Goal: Task Accomplishment & Management: Manage account settings

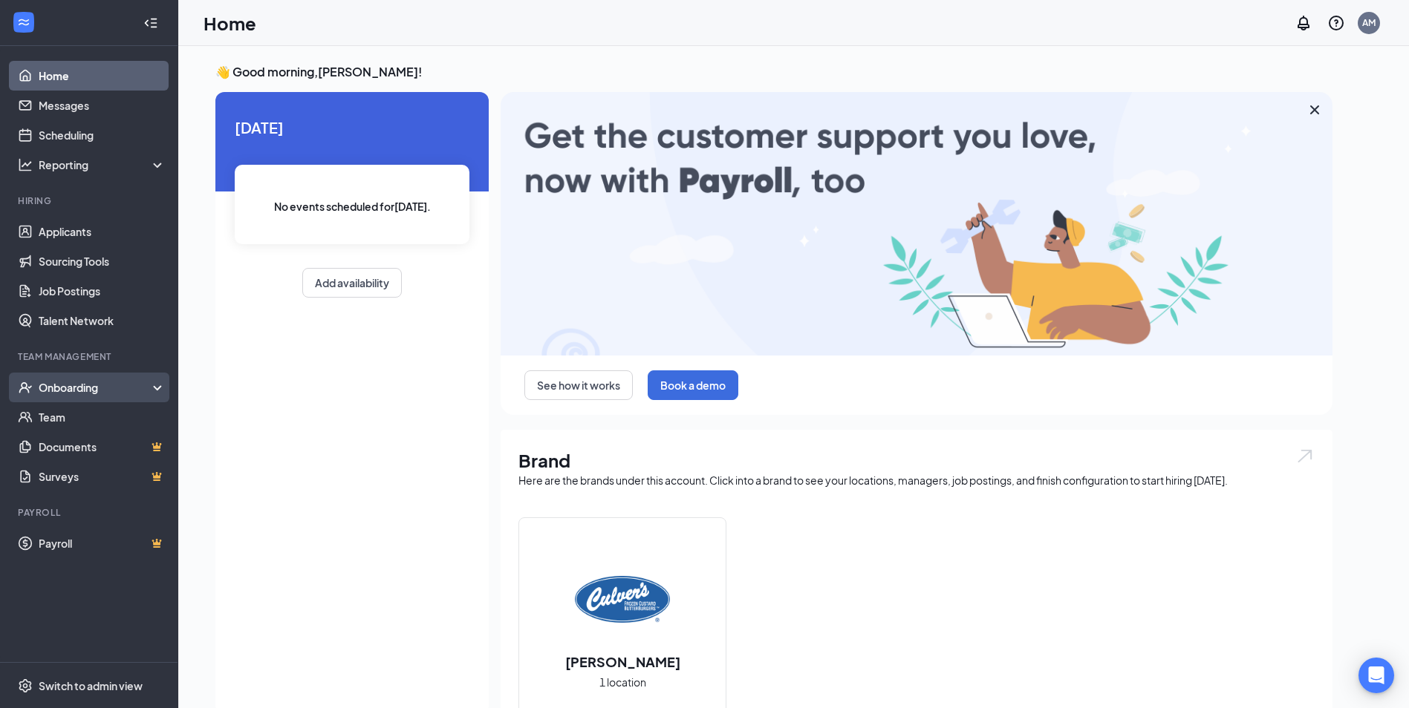
click at [105, 391] on div "Onboarding" at bounding box center [96, 387] width 114 height 15
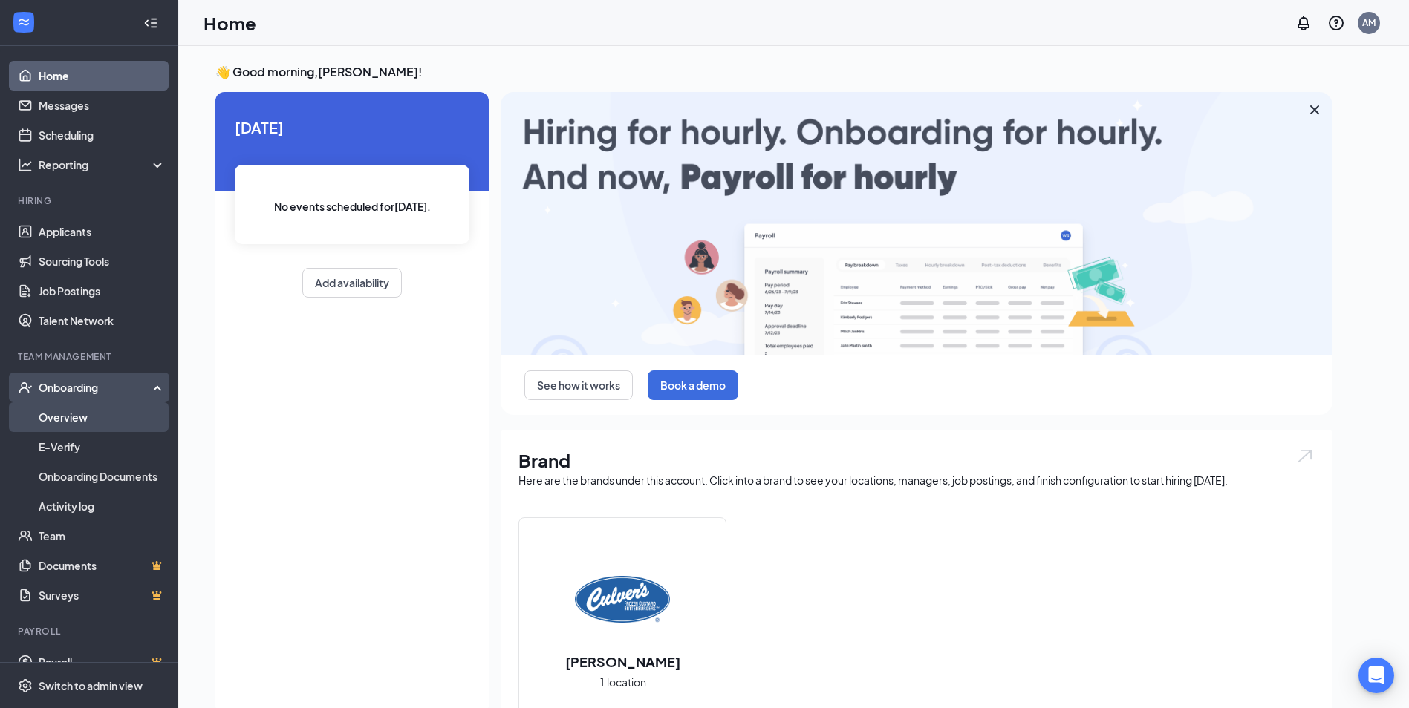
click at [83, 414] on link "Overview" at bounding box center [102, 417] width 127 height 30
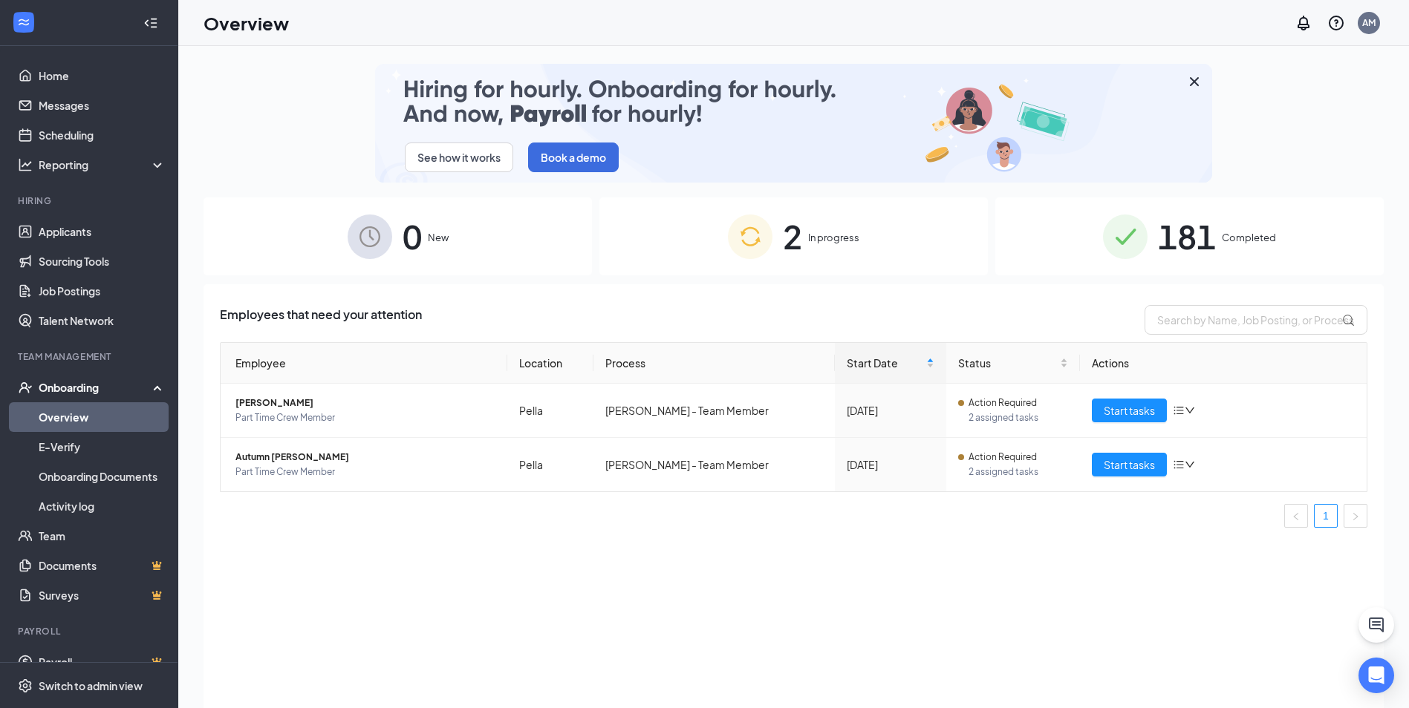
click at [1210, 235] on span "181" at bounding box center [1187, 236] width 58 height 51
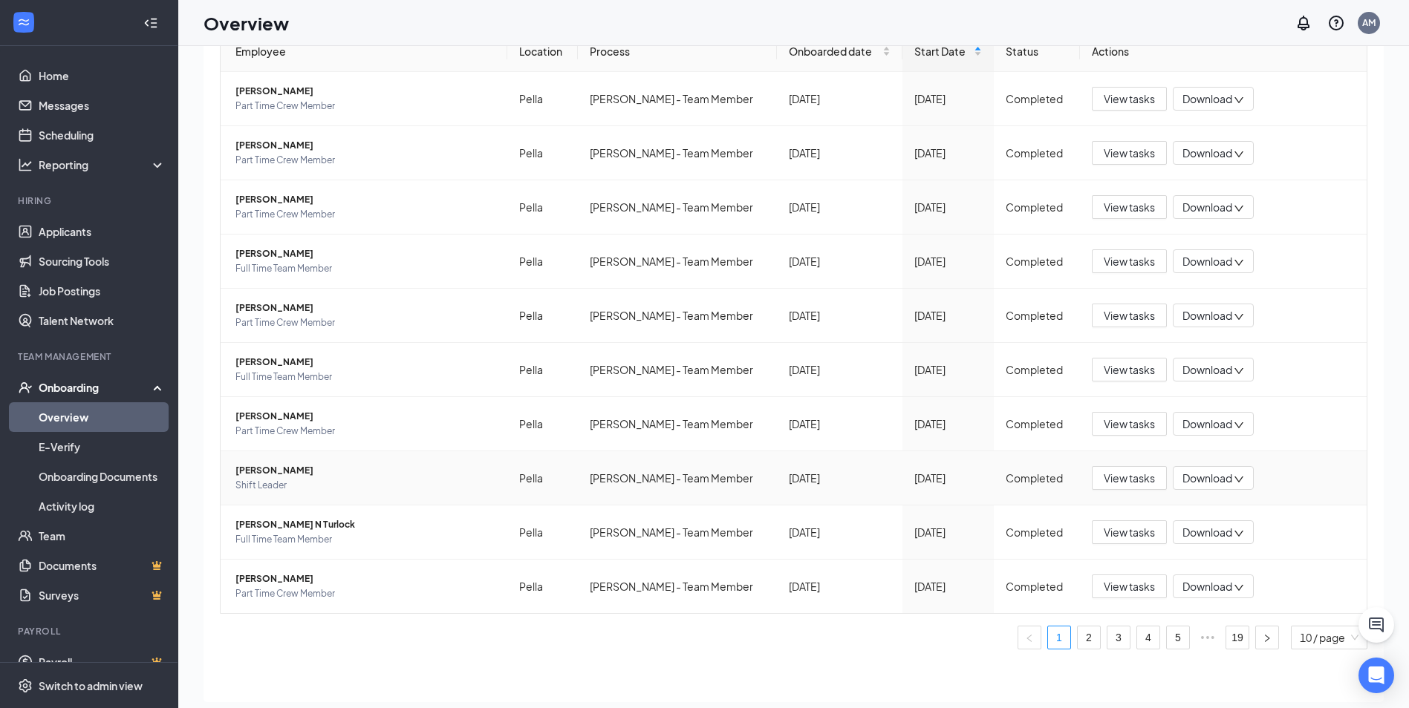
scroll to position [67, 0]
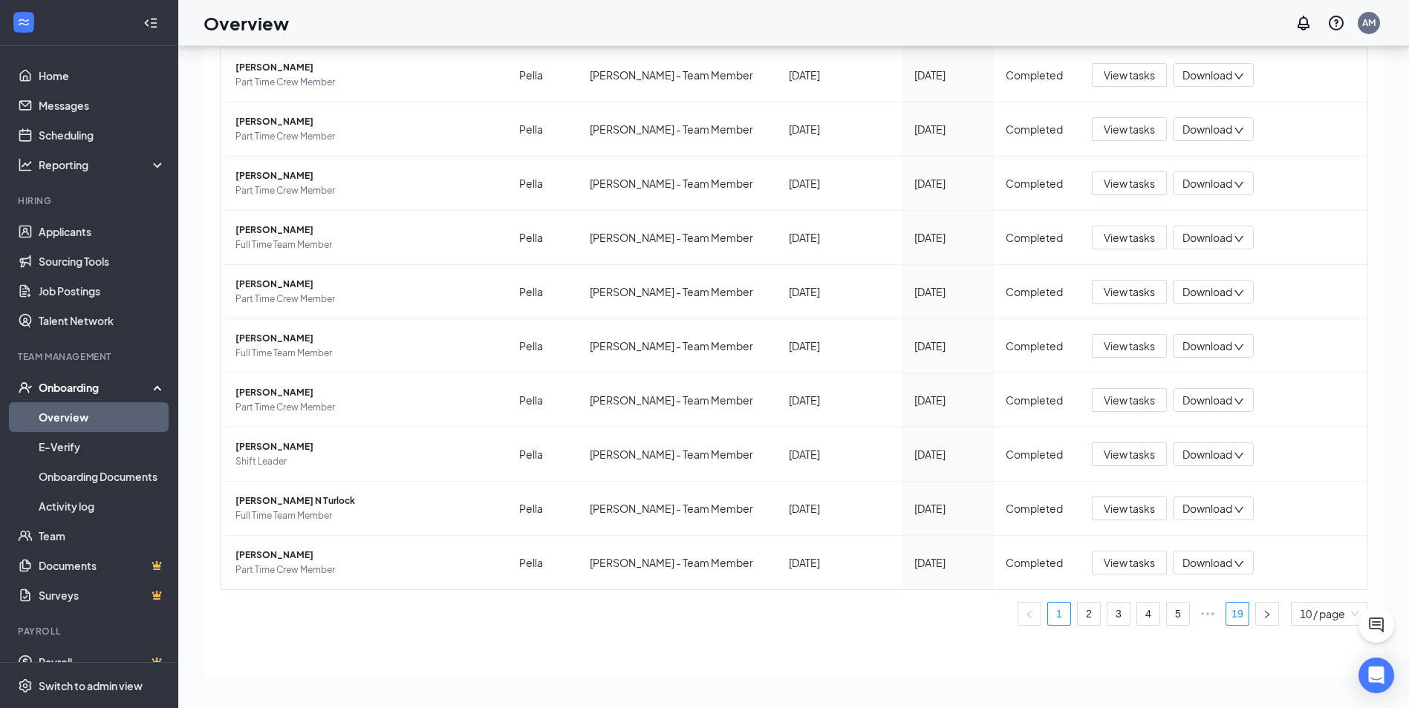
click at [1227, 618] on link "19" at bounding box center [1237, 614] width 22 height 22
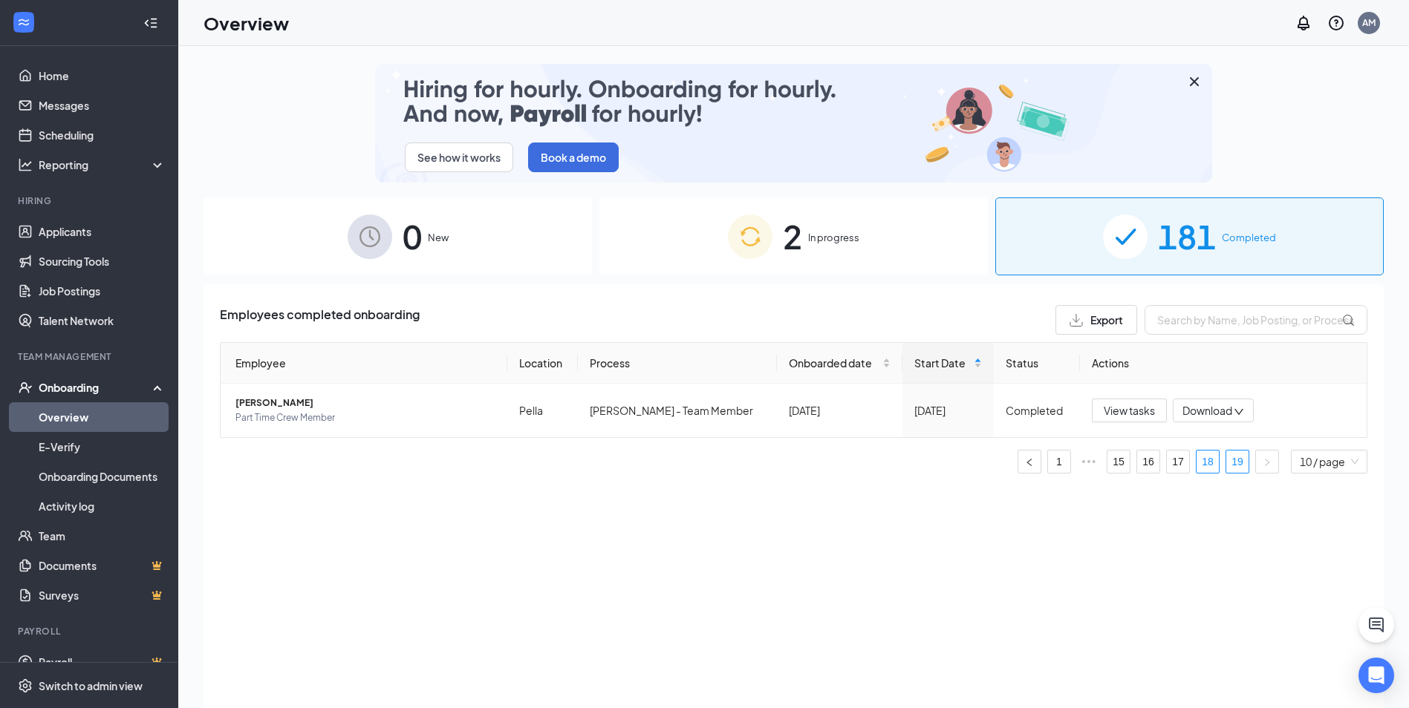
click at [1206, 459] on link "18" at bounding box center [1207, 462] width 22 height 22
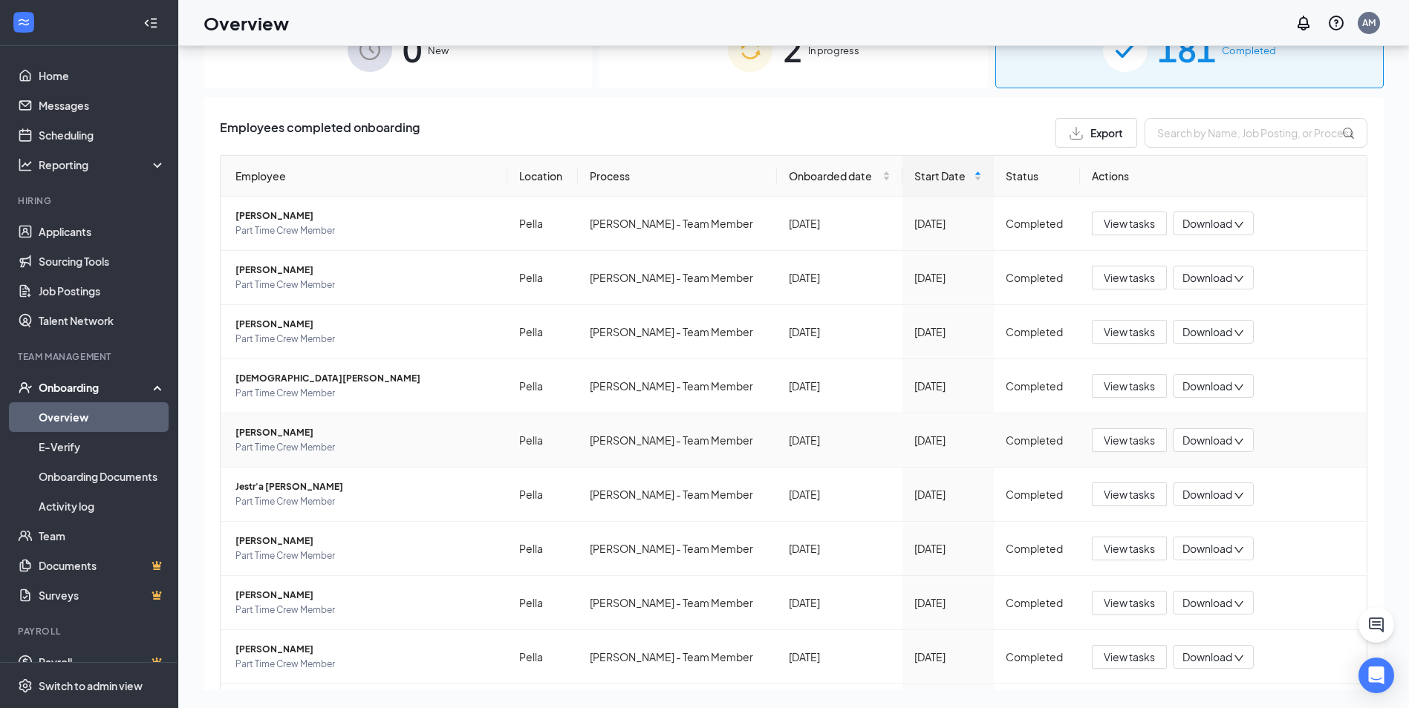
scroll to position [269, 0]
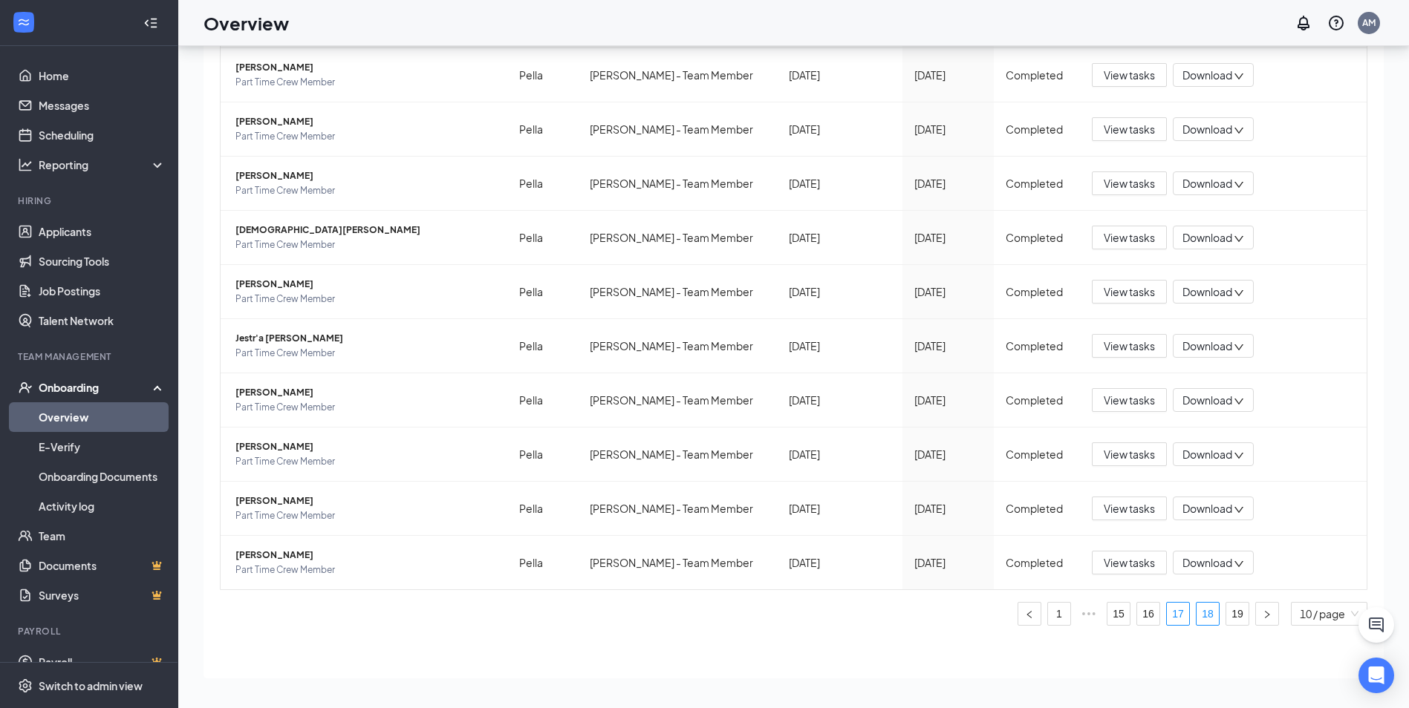
click at [1168, 610] on link "17" at bounding box center [1178, 614] width 22 height 22
